Goal: Task Accomplishment & Management: Complete application form

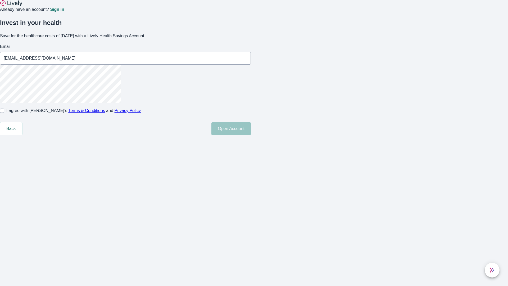
click at [4, 113] on input "I agree with Lively’s Terms & Conditions and Privacy Policy" at bounding box center [2, 111] width 4 height 4
checkbox input "true"
click at [251, 135] on button "Open Account" at bounding box center [230, 128] width 39 height 13
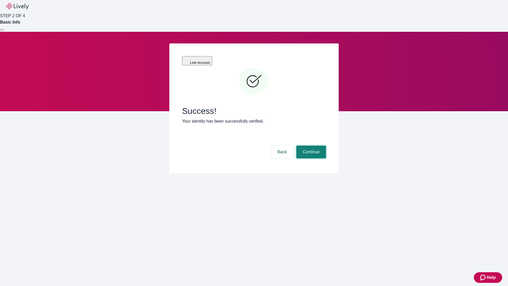
click at [310, 146] on button "Continue" at bounding box center [311, 152] width 30 height 13
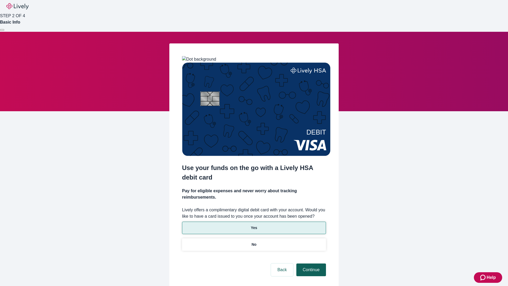
click at [254, 225] on p "Yes" at bounding box center [254, 228] width 6 height 6
click at [310, 263] on button "Continue" at bounding box center [311, 269] width 30 height 13
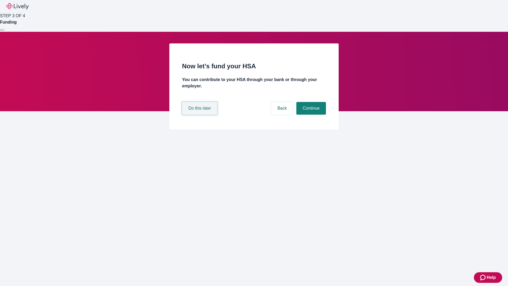
click at [200, 115] on button "Do this later" at bounding box center [199, 108] width 35 height 13
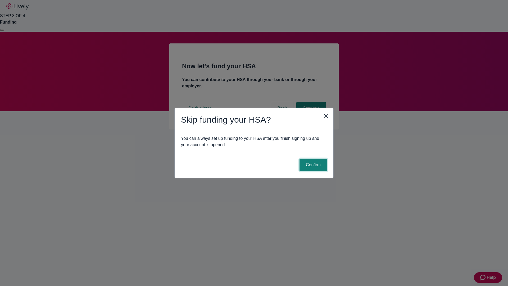
click at [313, 165] on button "Confirm" at bounding box center [314, 165] width 28 height 13
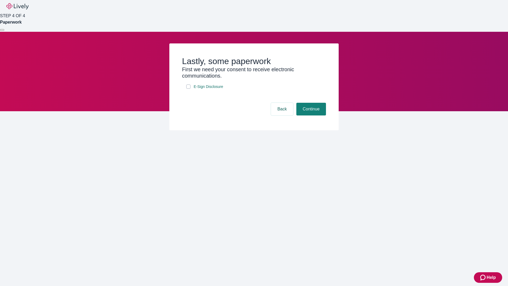
click at [188, 89] on input "E-Sign Disclosure" at bounding box center [188, 86] width 4 height 4
checkbox input "true"
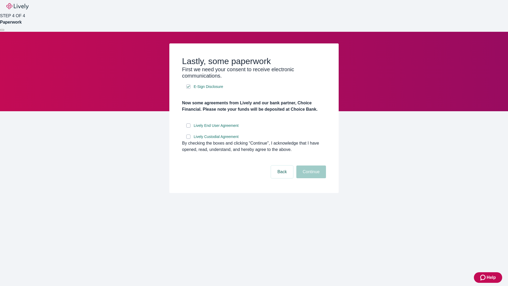
click at [188, 128] on input "Lively End User Agreement" at bounding box center [188, 125] width 4 height 4
checkbox input "true"
click at [188, 139] on input "Lively Custodial Agreement" at bounding box center [188, 136] width 4 height 4
checkbox input "true"
click at [310, 178] on button "Continue" at bounding box center [311, 171] width 30 height 13
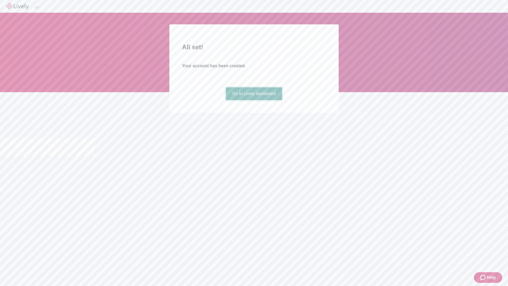
click at [254, 100] on link "Go to Lively dashboard" at bounding box center [254, 93] width 56 height 13
